Goal: Find specific page/section: Find specific page/section

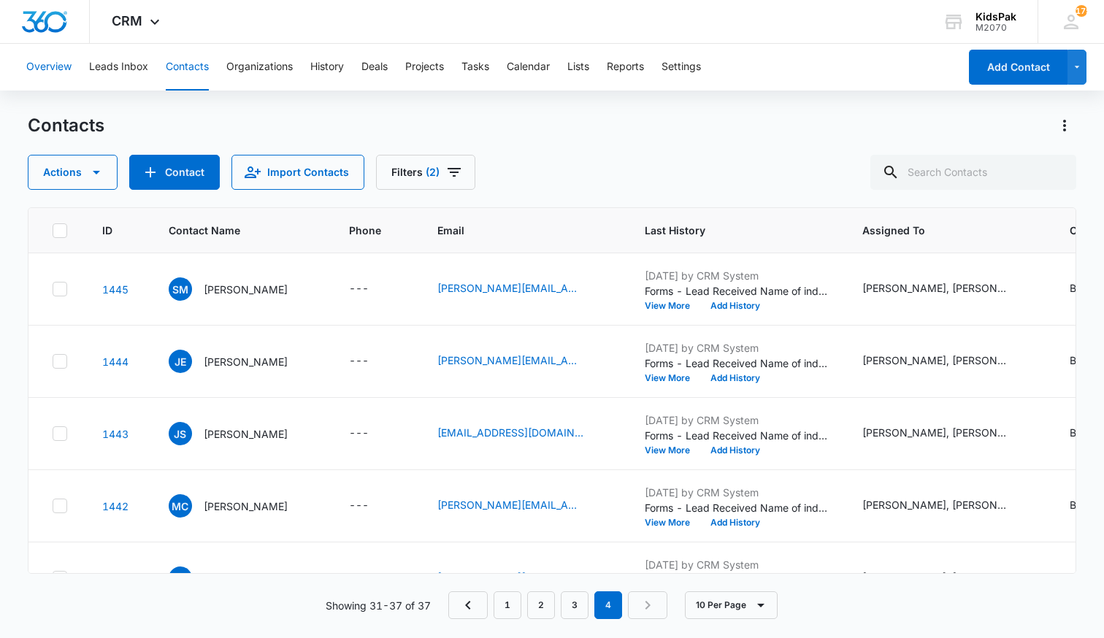
scroll to position [185, 0]
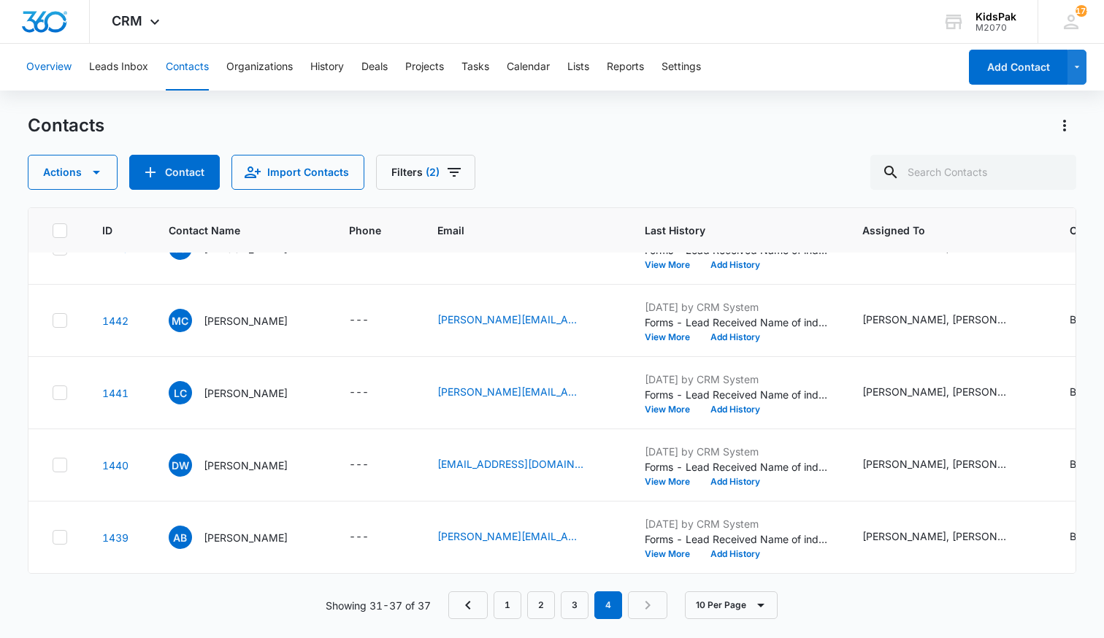
click at [55, 65] on button "Overview" at bounding box center [48, 67] width 45 height 47
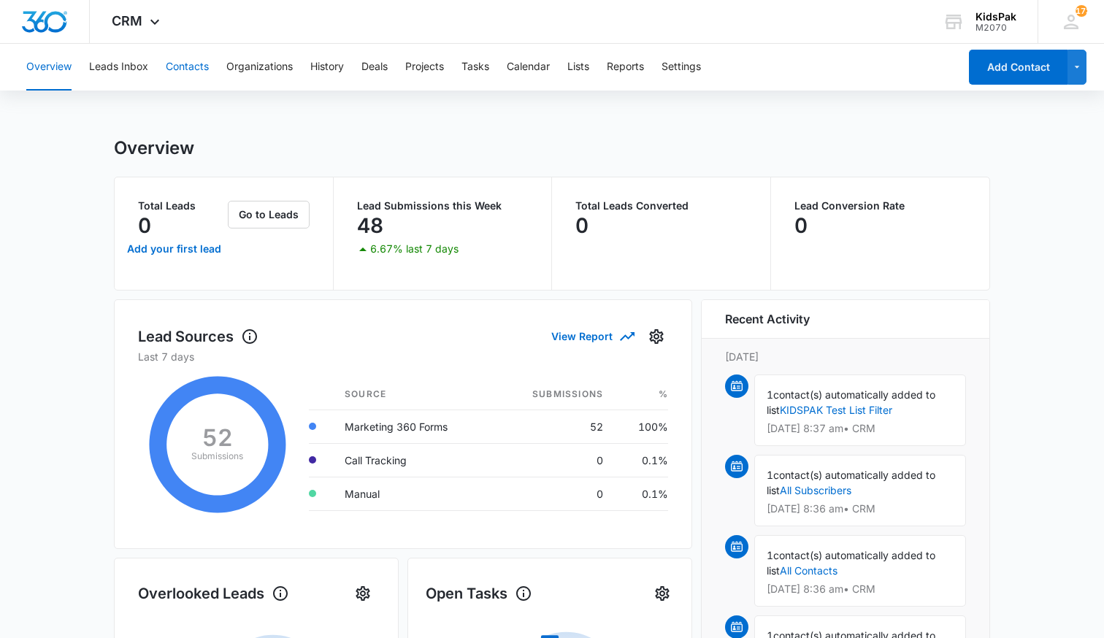
click at [182, 68] on button "Contacts" at bounding box center [187, 67] width 43 height 47
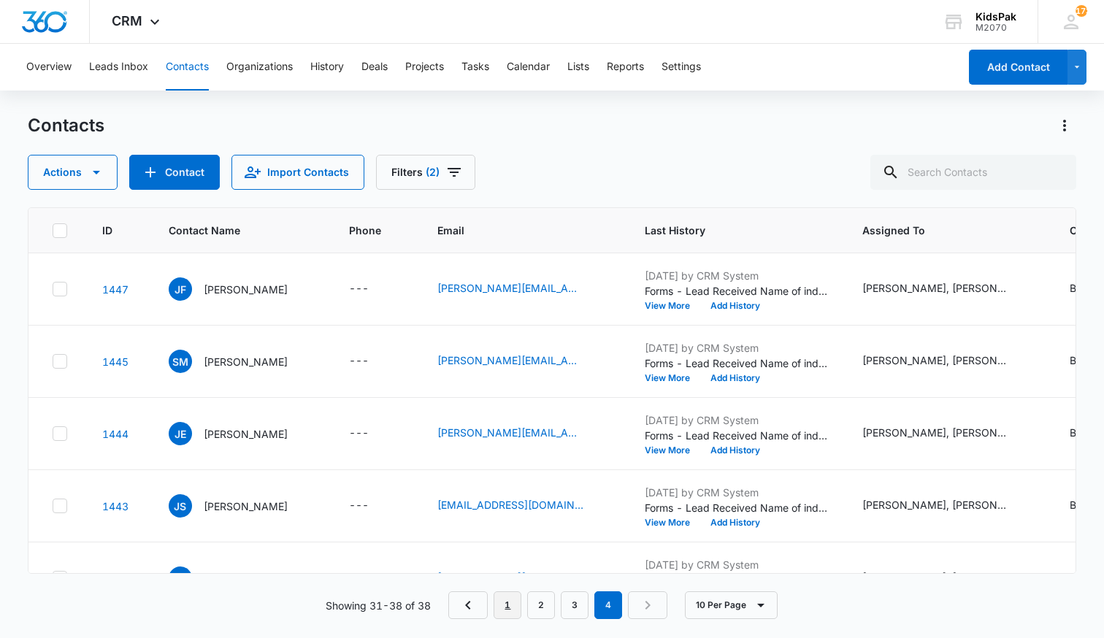
click at [510, 607] on link "1" at bounding box center [508, 605] width 28 height 28
click at [220, 290] on p "Jamie Felton" at bounding box center [246, 289] width 84 height 15
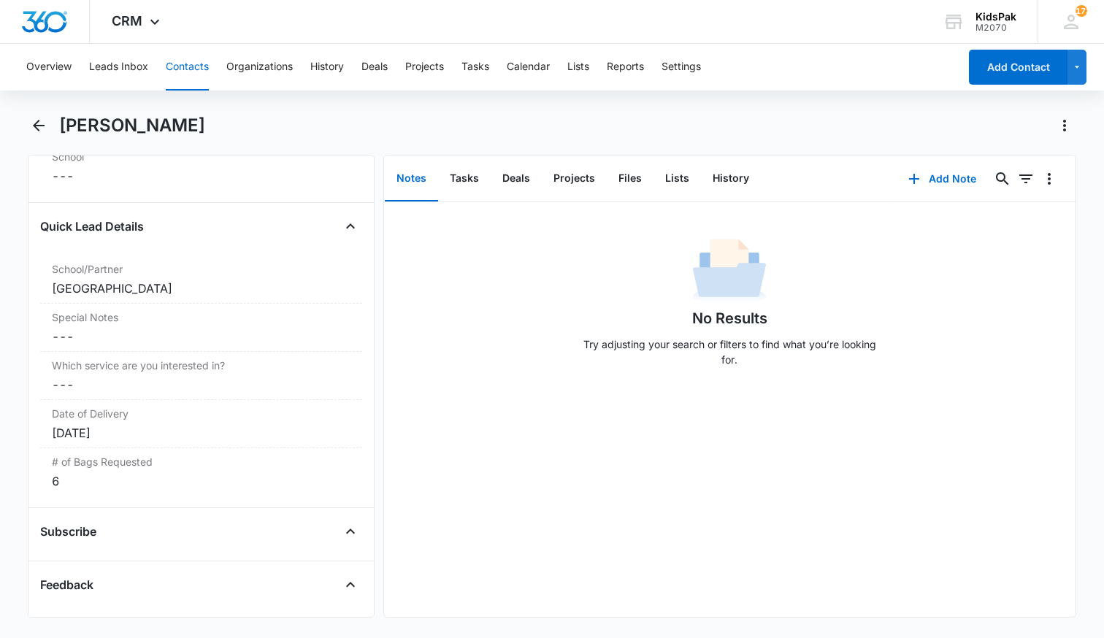
scroll to position [1220, 0]
